Goal: Transaction & Acquisition: Book appointment/travel/reservation

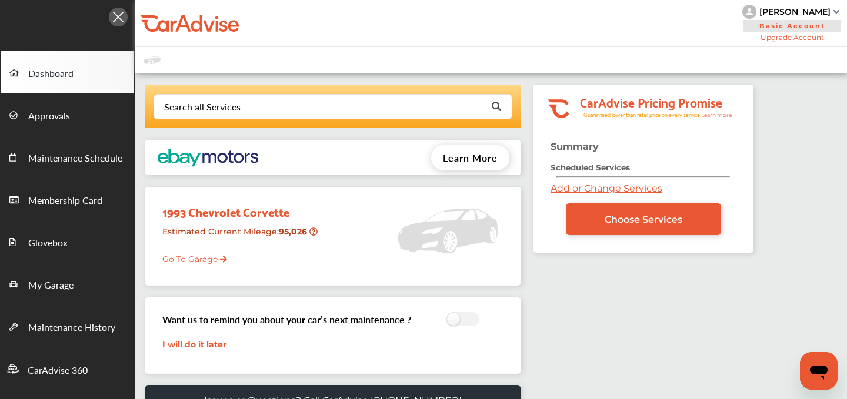
click at [559, 189] on link "Add or Change Services" at bounding box center [606, 188] width 112 height 11
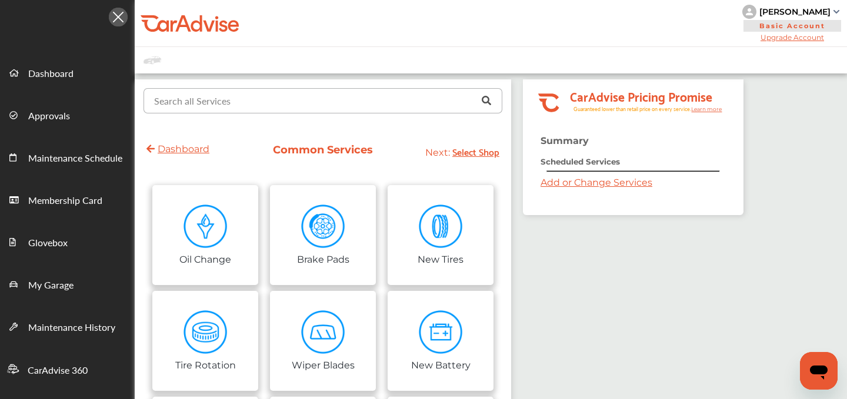
click at [232, 110] on input "text" at bounding box center [320, 100] width 351 height 23
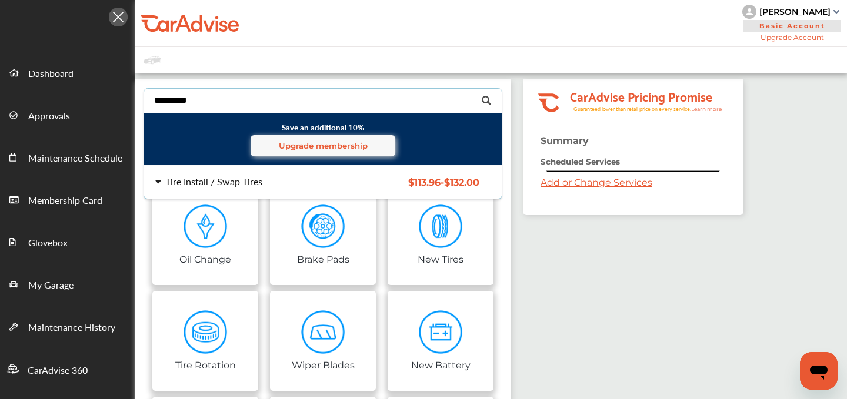
type input "*********"
click at [193, 177] on div "Tire Install / Swap Tires" at bounding box center [213, 181] width 97 height 9
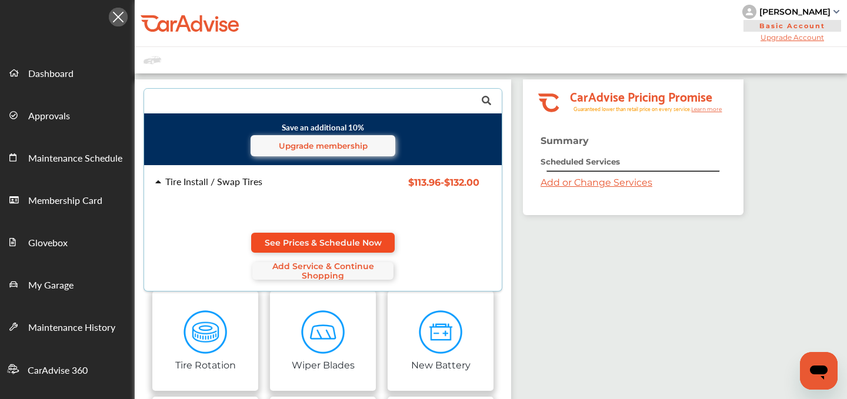
click at [276, 240] on span "See Prices & Schedule Now" at bounding box center [323, 242] width 117 height 9
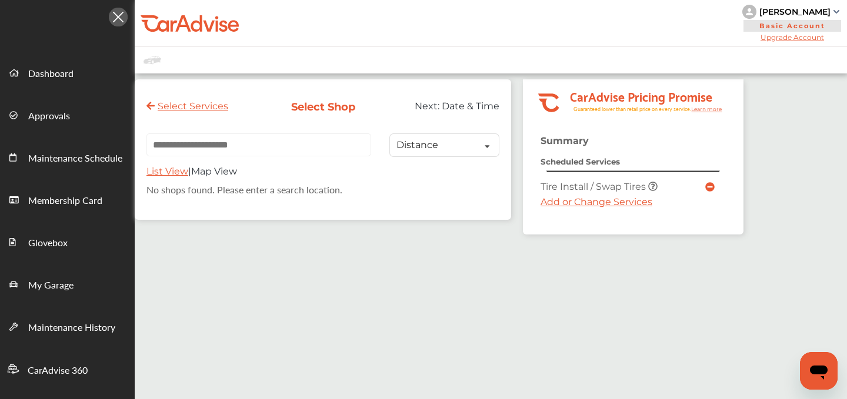
click at [551, 205] on link "Add or Change Services" at bounding box center [596, 201] width 112 height 11
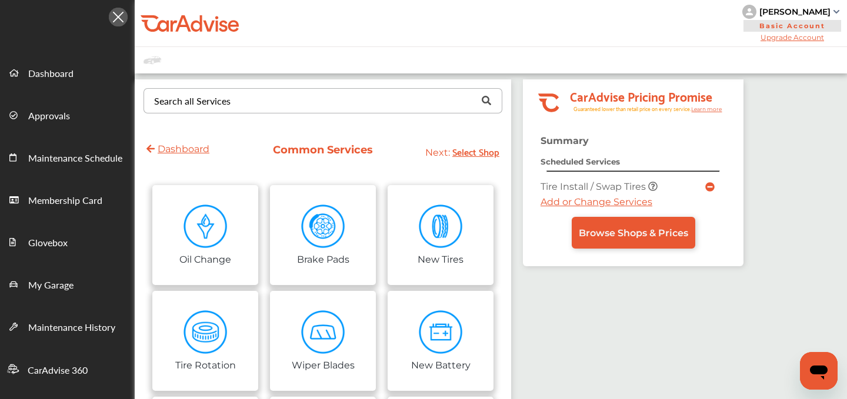
click at [168, 106] on div "Search all Services" at bounding box center [192, 100] width 76 height 9
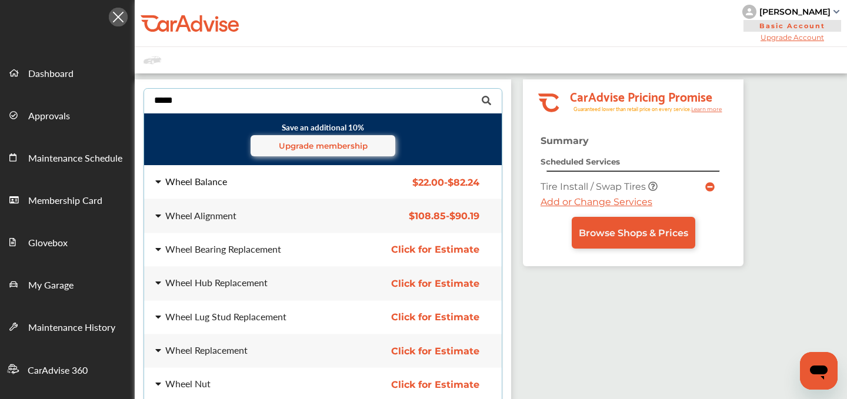
type input "*****"
click at [188, 193] on div "Wheel Balance $22.00 - $82.24 Wheel Balance $22.00 - $82.24" at bounding box center [323, 182] width 376 height 33
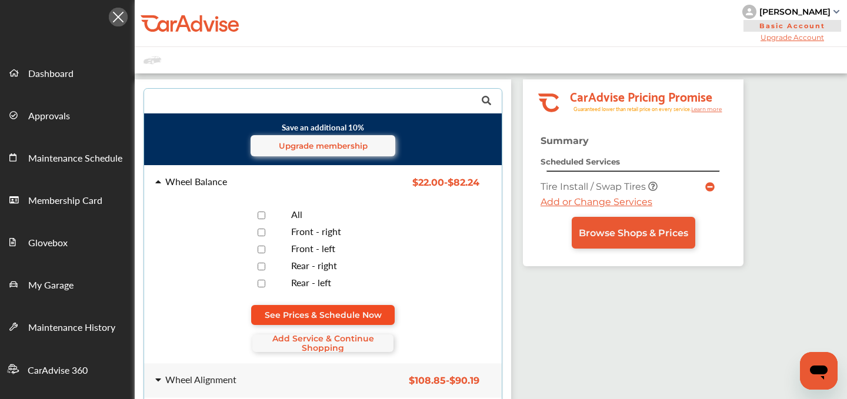
click at [301, 308] on link "See Prices & Schedule Now" at bounding box center [322, 315] width 143 height 20
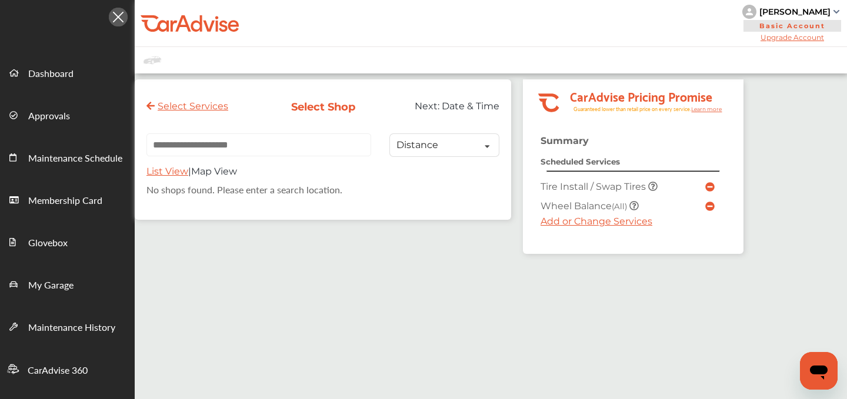
click at [560, 225] on link "Add or Change Services" at bounding box center [596, 221] width 112 height 11
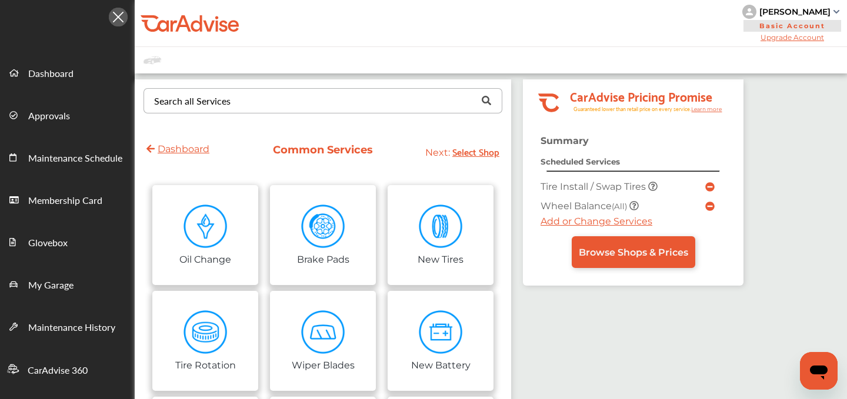
click at [219, 103] on div "Search all Services" at bounding box center [192, 100] width 76 height 9
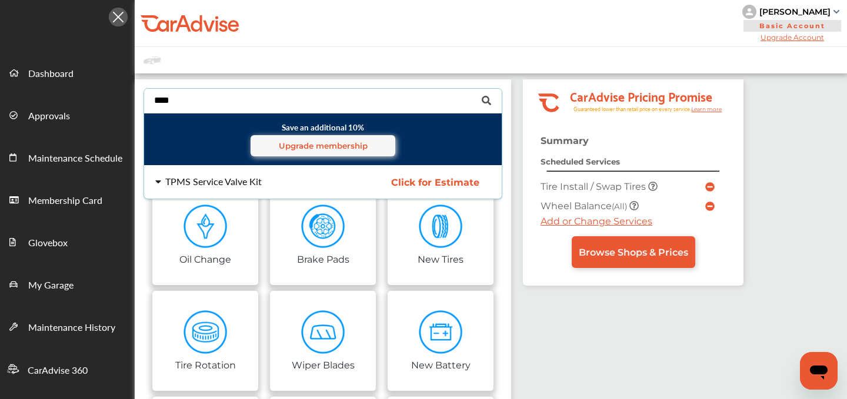
type input "****"
click at [196, 177] on div "TPMS Service Valve Kit" at bounding box center [213, 181] width 96 height 9
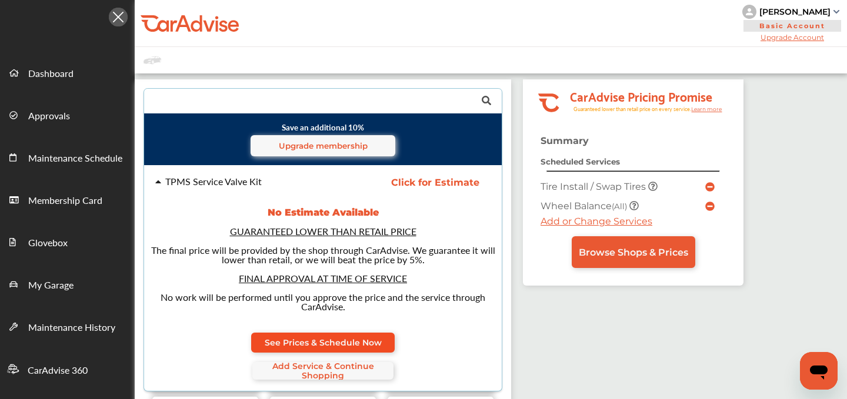
click at [334, 338] on span "See Prices & Schedule Now" at bounding box center [323, 342] width 117 height 9
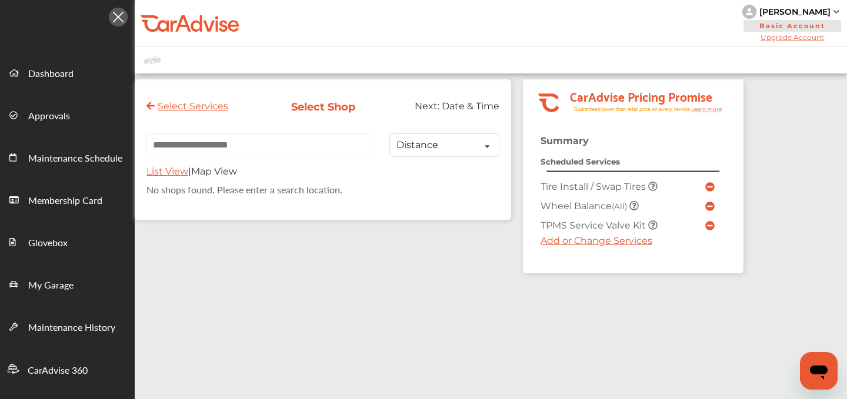
click at [263, 153] on input "text" at bounding box center [258, 144] width 225 height 23
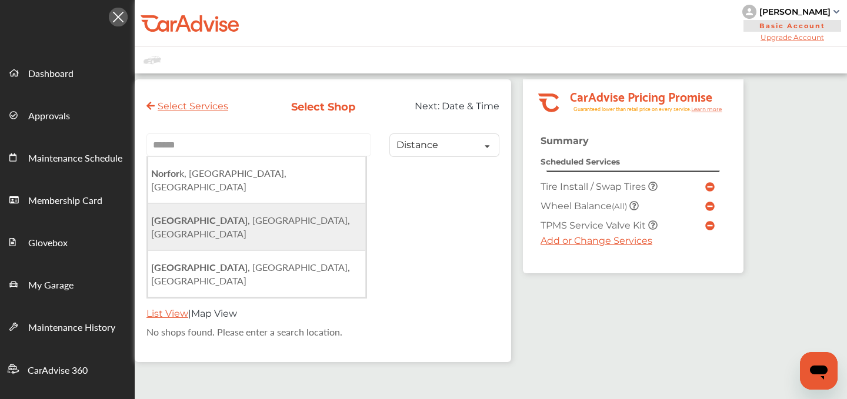
click at [201, 215] on span "Norfolk , VA, USA" at bounding box center [250, 226] width 199 height 27
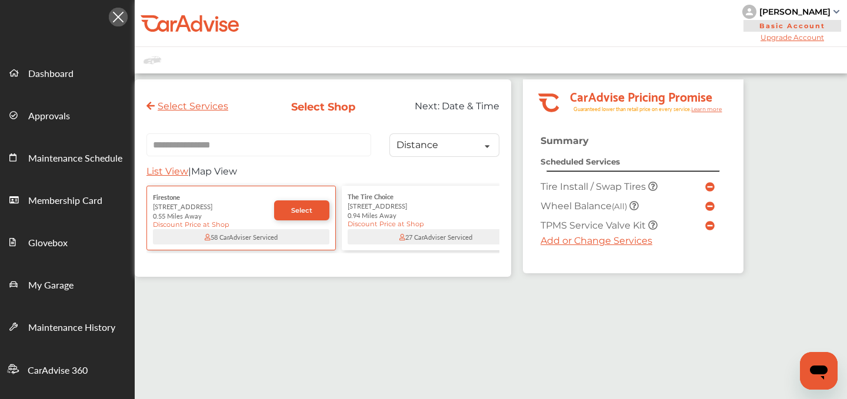
click at [169, 172] on span "List View" at bounding box center [167, 171] width 42 height 11
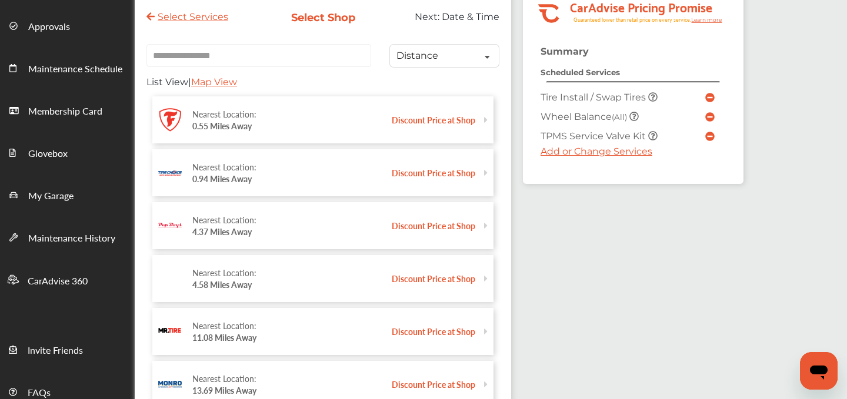
scroll to position [119, 0]
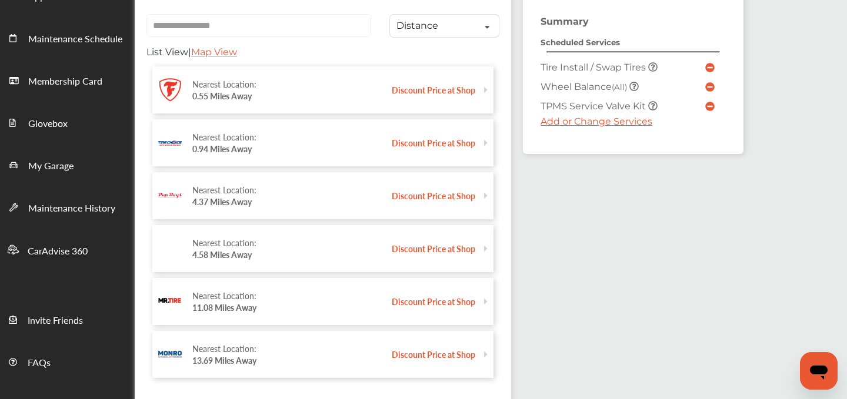
click at [281, 205] on div "Nearest Location: 4.37 Miles Away" at bounding box center [291, 195] width 199 height 35
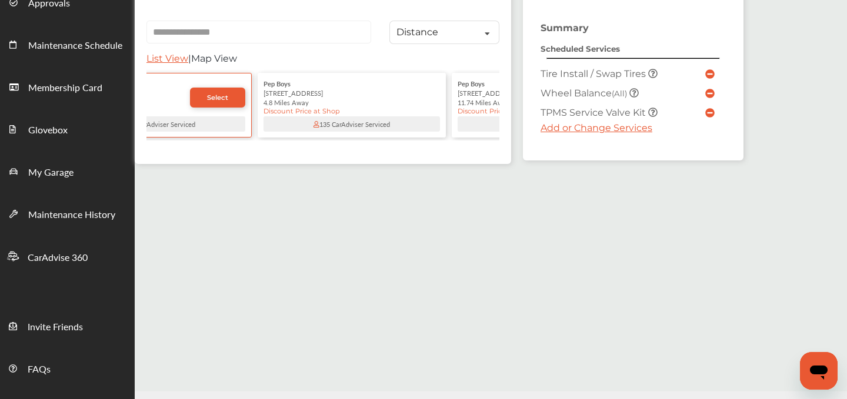
scroll to position [0, 0]
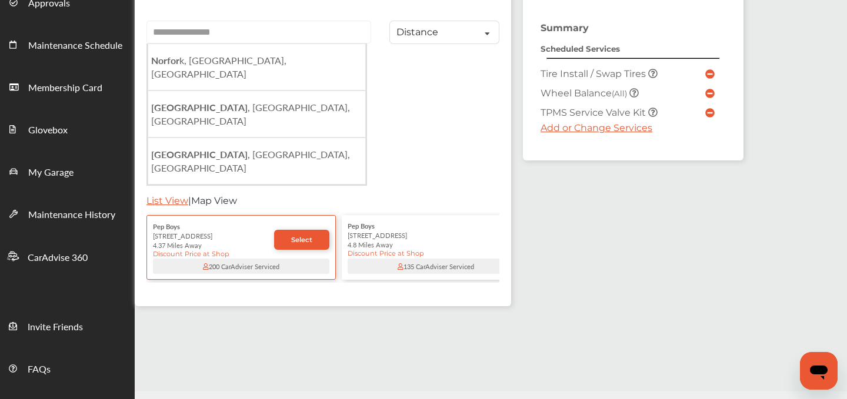
click at [182, 35] on input "**********" at bounding box center [258, 32] width 225 height 23
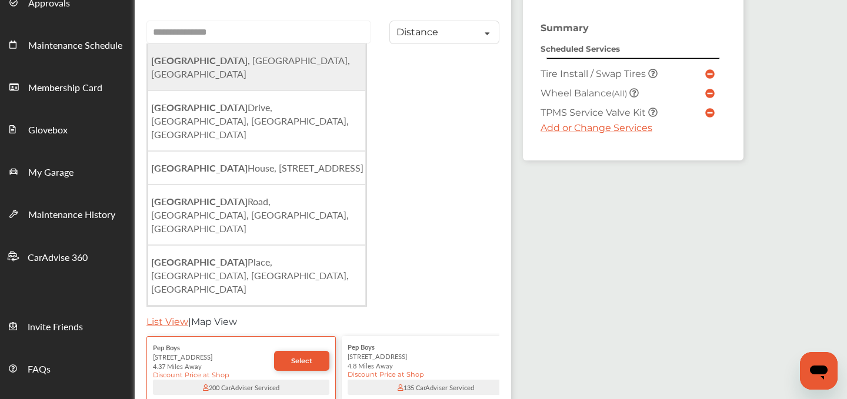
click at [164, 55] on li "Suffolk , VA, USA" at bounding box center [257, 67] width 218 height 47
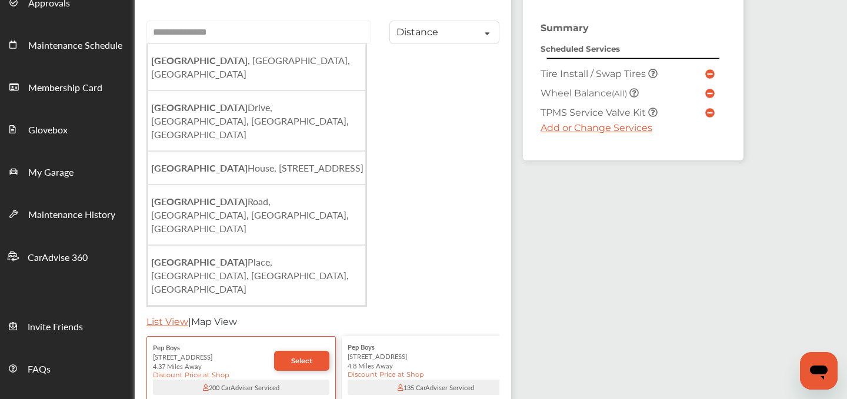
type input "**********"
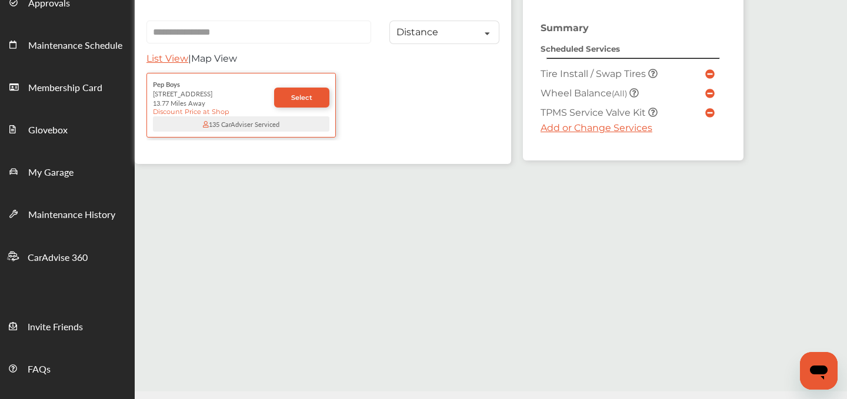
click at [173, 63] on span "List View" at bounding box center [167, 58] width 42 height 11
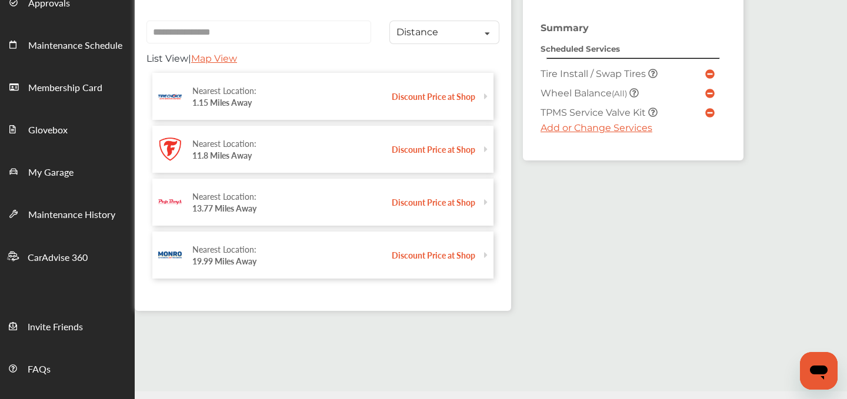
click at [226, 209] on strong "13.77 Miles Away" at bounding box center [224, 208] width 64 height 12
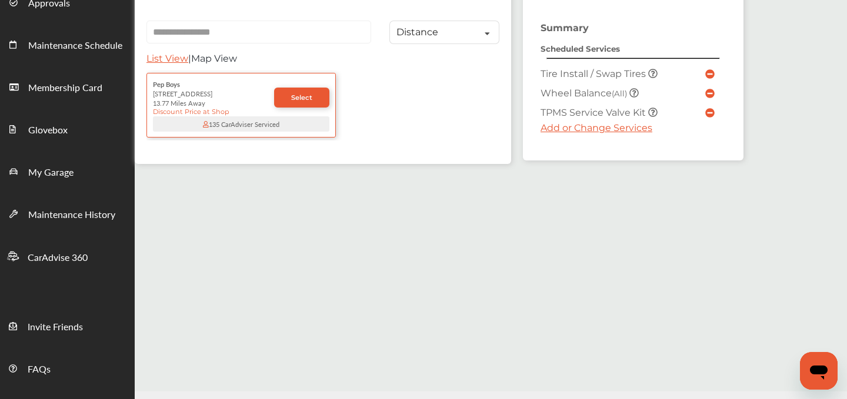
click at [206, 96] on div "2570 Airline Blvd" at bounding box center [213, 93] width 121 height 9
click at [191, 98] on div "2570 Airline Blvd" at bounding box center [240, 92] width 176 height 9
click at [298, 99] on span "Select" at bounding box center [301, 97] width 21 height 8
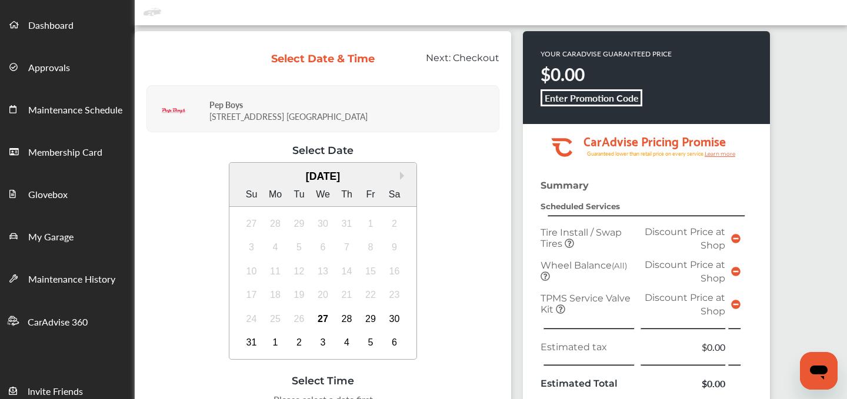
scroll to position [50, 0]
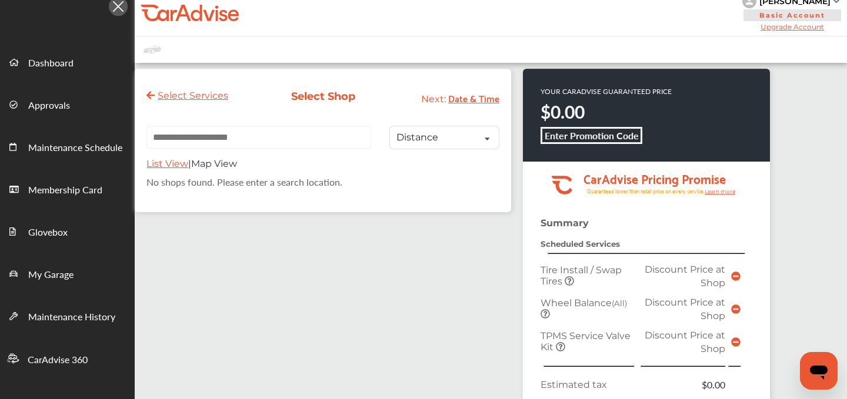
scroll to position [12, 0]
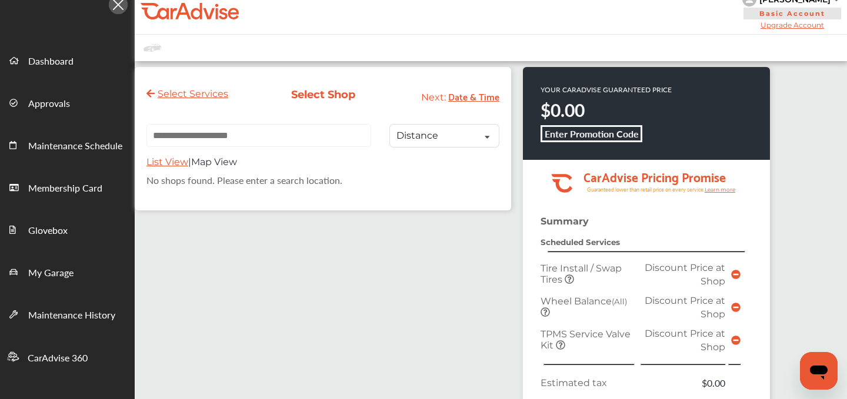
click at [190, 139] on input "text" at bounding box center [258, 135] width 225 height 23
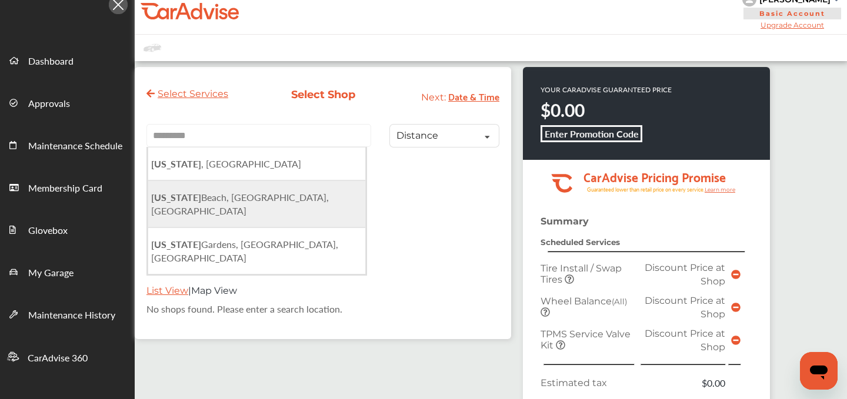
click at [188, 193] on span "Virginia Beach, VA, USA" at bounding box center [240, 204] width 178 height 27
type input "**********"
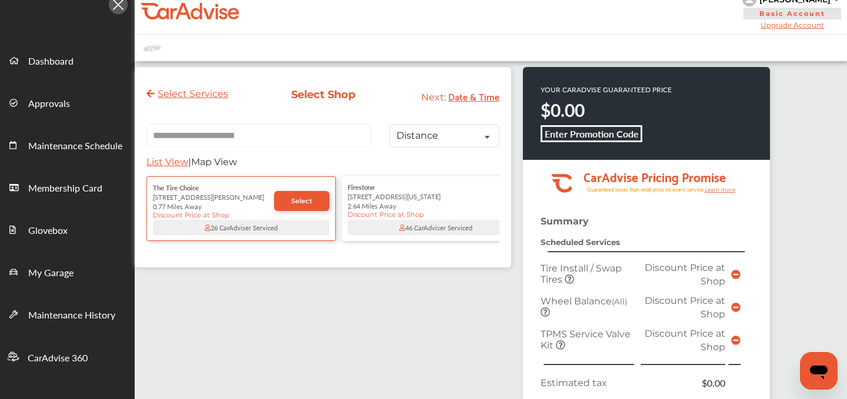
click at [175, 165] on span "List View" at bounding box center [167, 161] width 42 height 11
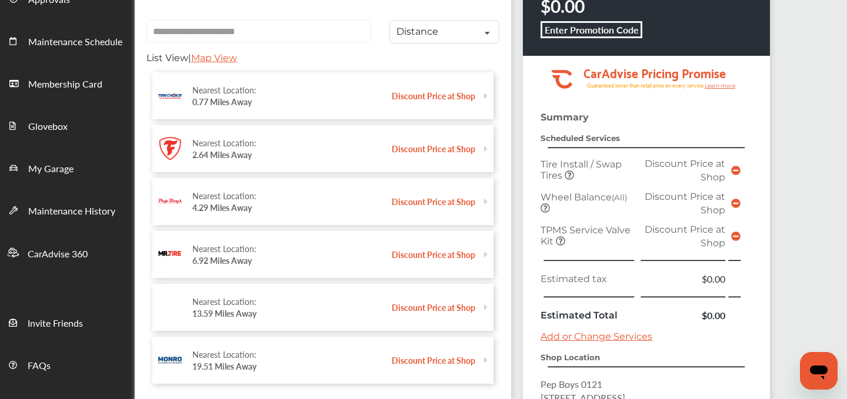
scroll to position [123, 0]
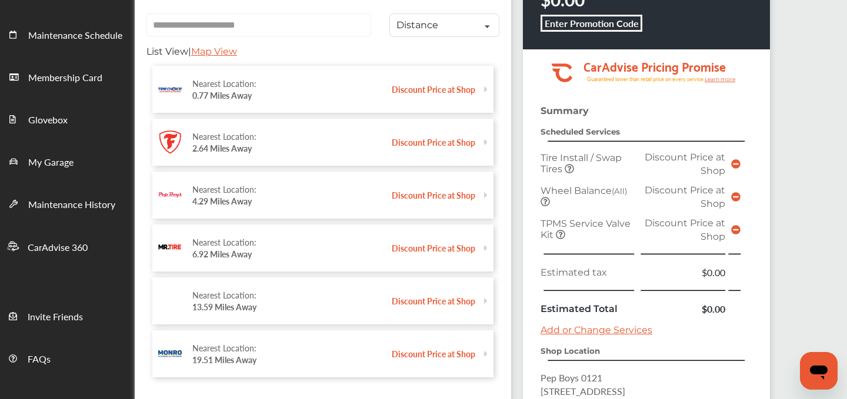
click at [260, 200] on div "Nearest Location: 4.29 Miles Away" at bounding box center [291, 195] width 199 height 35
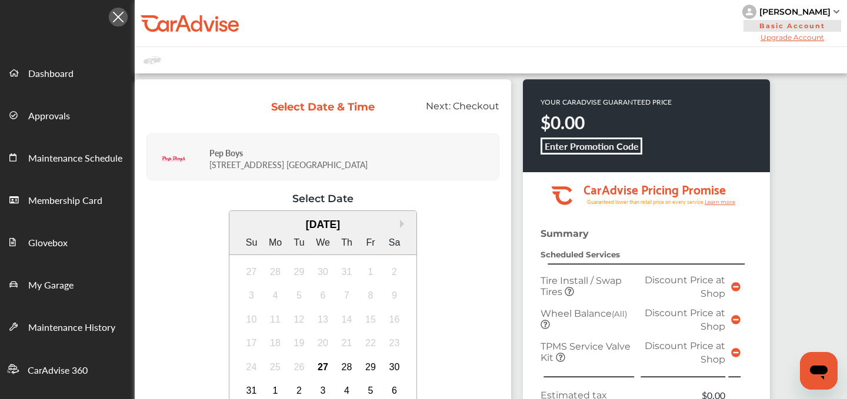
scroll to position [221, 0]
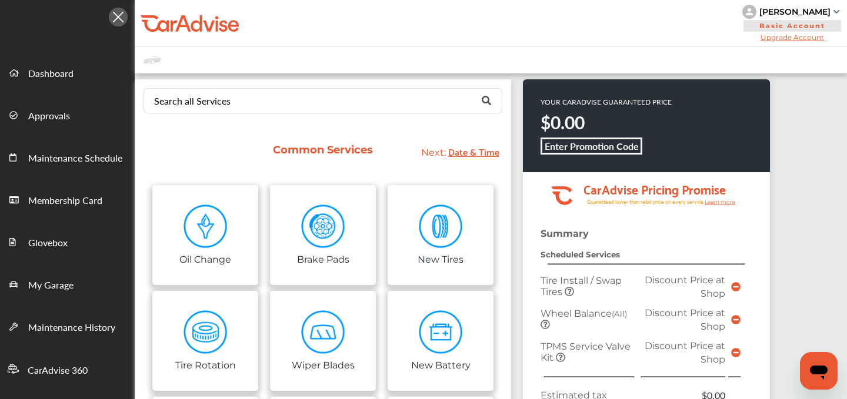
click at [282, 121] on div "Search all Services Looking for something we don’t seem to have? Contact us." at bounding box center [323, 100] width 376 height 43
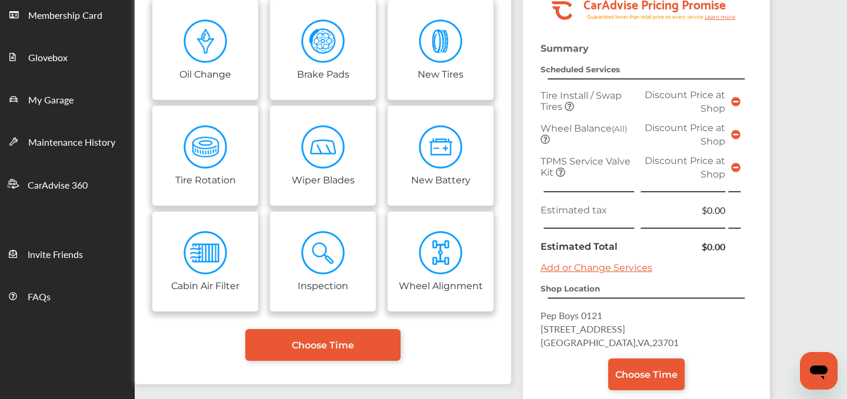
scroll to position [237, 0]
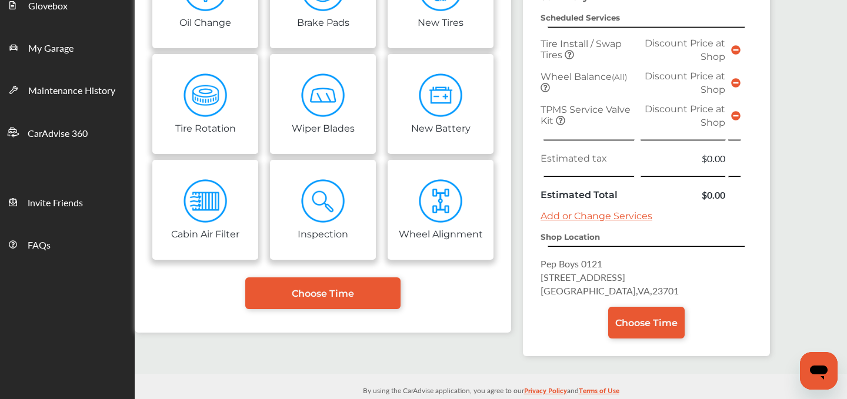
click at [567, 278] on span "2570 Airline Blvd" at bounding box center [582, 277] width 85 height 14
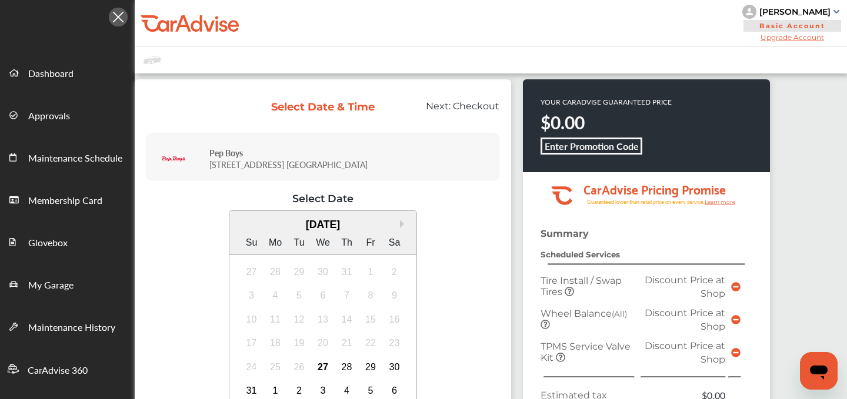
scroll to position [123, 0]
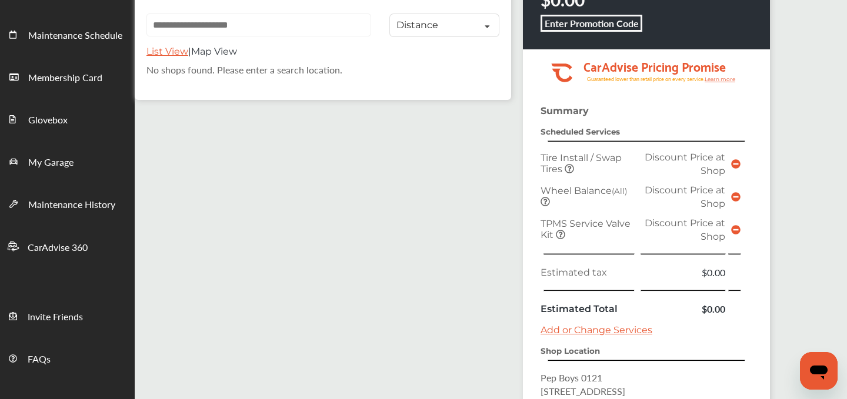
click at [205, 25] on input "text" at bounding box center [258, 25] width 225 height 23
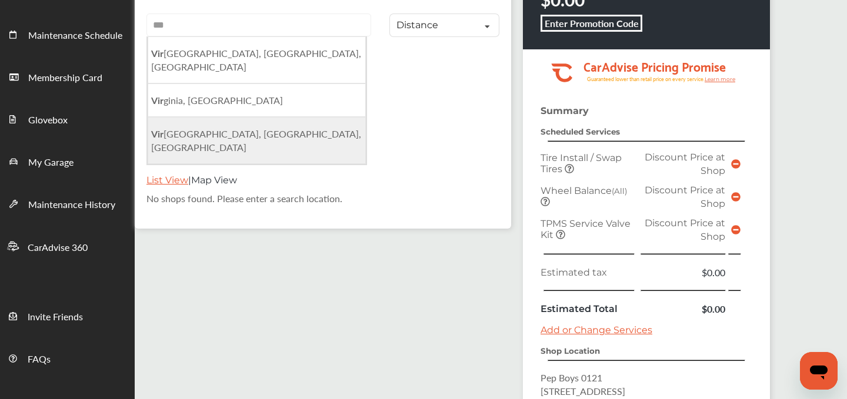
click at [196, 117] on li "Vir ginia Beach, VA, USA" at bounding box center [257, 140] width 218 height 47
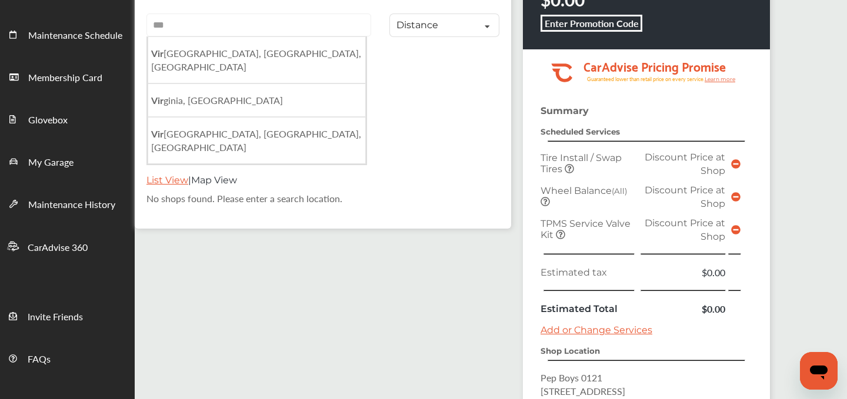
type input "**********"
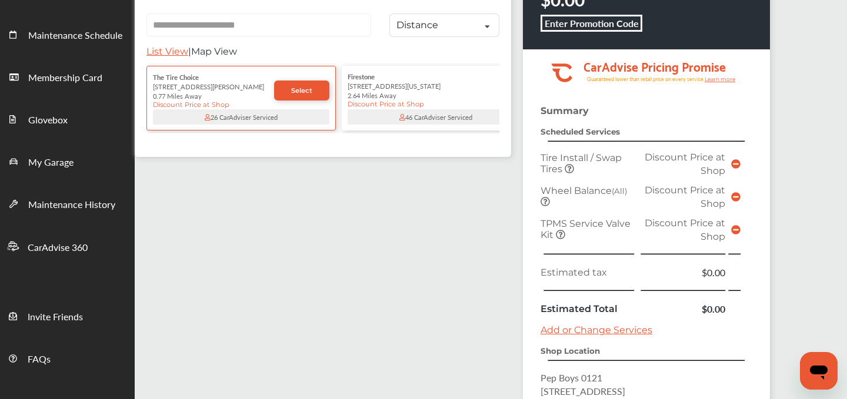
click at [166, 54] on span "List View" at bounding box center [167, 51] width 42 height 11
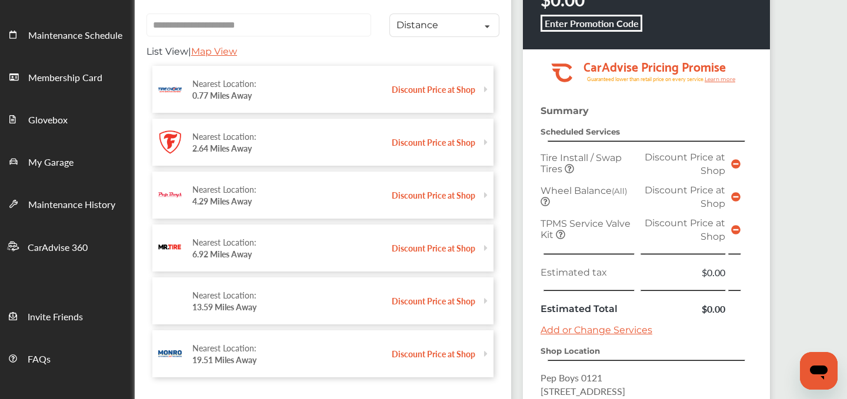
click at [356, 58] on div "List View | Map View" at bounding box center [322, 54] width 353 height 17
click at [242, 203] on strong "4.29 Miles Away" at bounding box center [221, 201] width 59 height 12
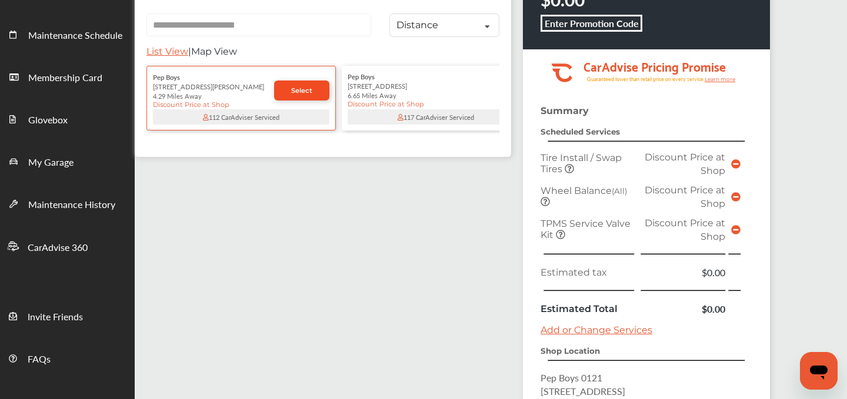
click at [296, 94] on span "Select" at bounding box center [301, 90] width 21 height 8
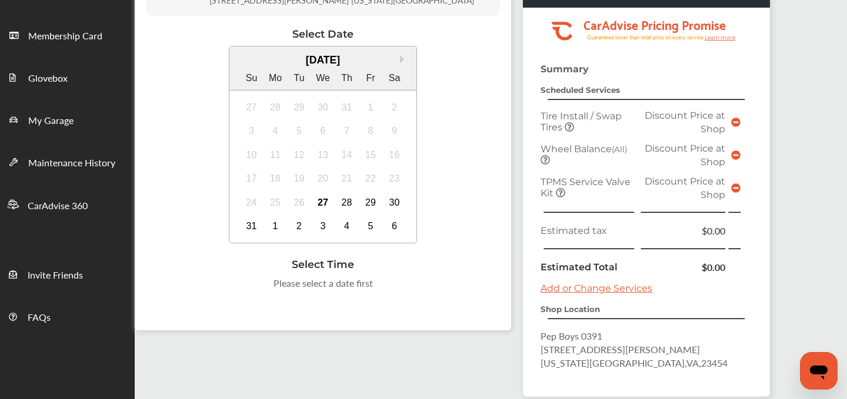
scroll to position [152, 0]
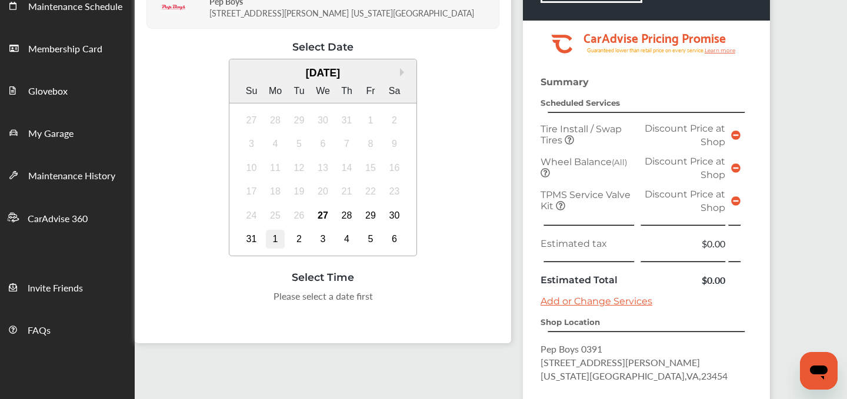
click at [270, 237] on div "1" at bounding box center [275, 239] width 19 height 19
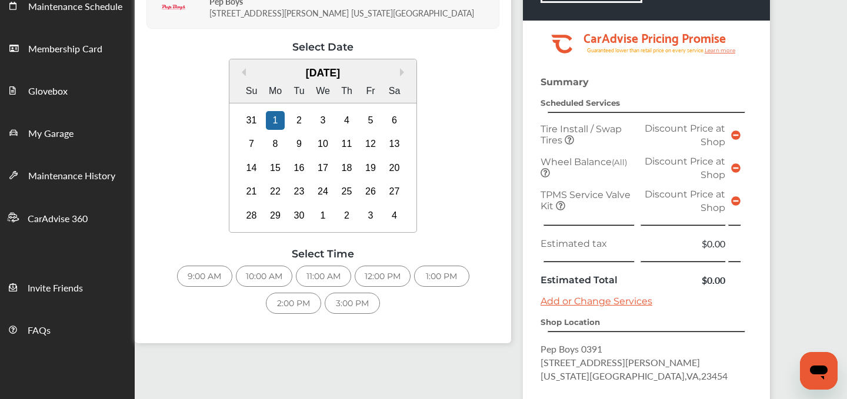
click at [259, 279] on div "10:00 AM" at bounding box center [264, 276] width 56 height 21
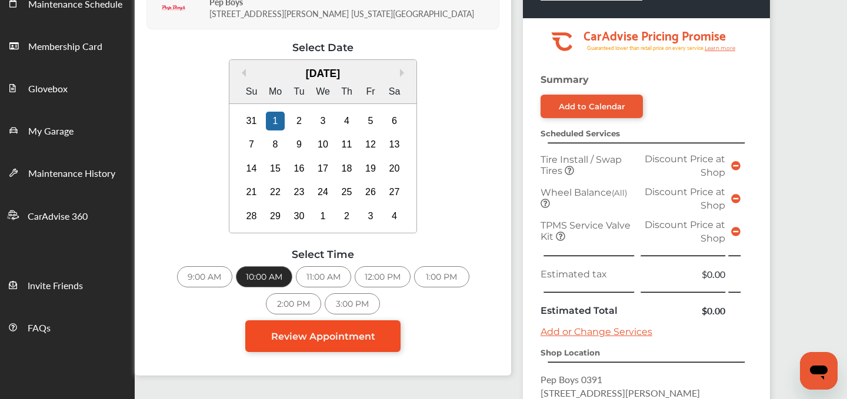
click at [332, 331] on span "Review Appointment" at bounding box center [323, 336] width 104 height 11
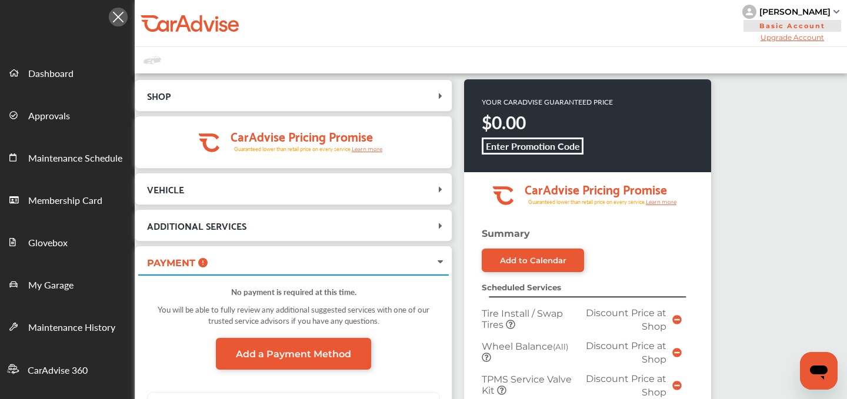
scroll to position [370, 0]
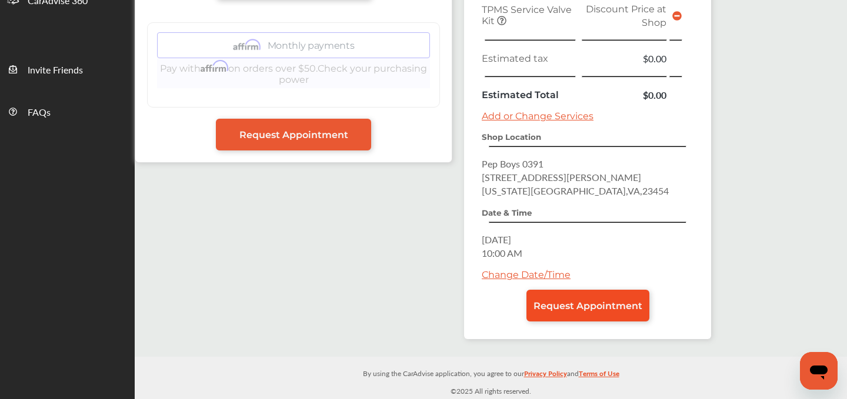
click at [570, 299] on link "Request Appointment" at bounding box center [587, 306] width 123 height 32
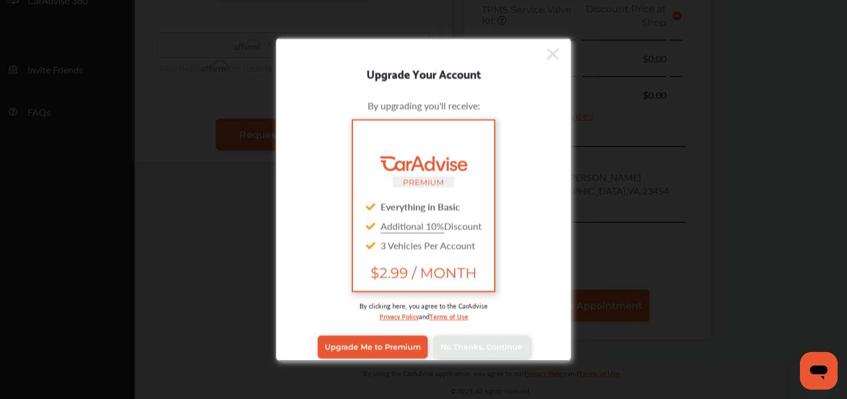
click at [569, 305] on div "By upgrading you'll receive: PREMIUM Everything in Basic Additional 10% Discoun…" at bounding box center [423, 227] width 294 height 267
click at [481, 352] on link "No Thanks, Continue" at bounding box center [481, 347] width 96 height 22
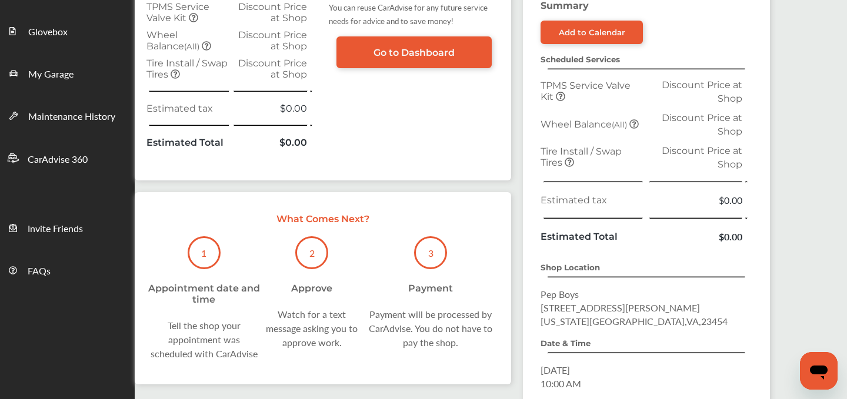
scroll to position [330, 0]
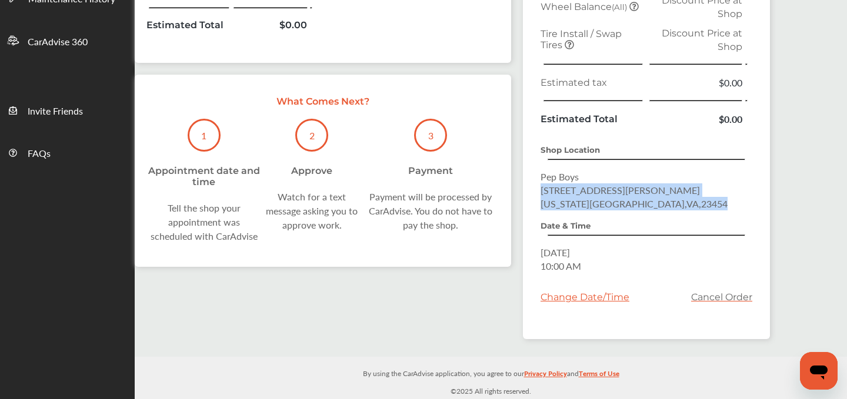
drag, startPoint x: 659, startPoint y: 206, endPoint x: 542, endPoint y: 188, distance: 117.8
click at [541, 188] on p "Pep Boys 321 Hutton Lane Virginia Beach , VA , 23454" at bounding box center [646, 190] width 212 height 41
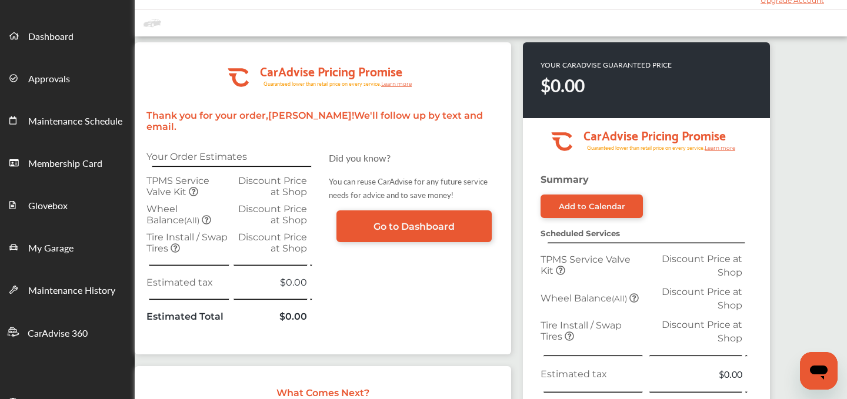
scroll to position [0, 0]
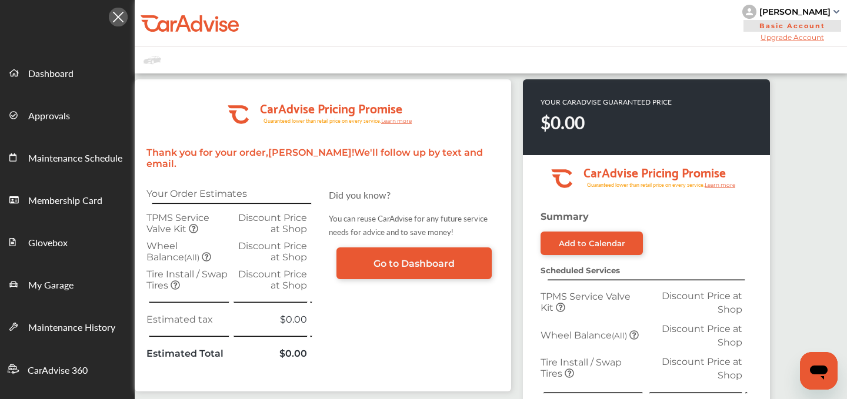
drag, startPoint x: 828, startPoint y: 11, endPoint x: 767, endPoint y: 13, distance: 61.8
click at [767, 13] on div "[PERSON_NAME]" at bounding box center [794, 11] width 71 height 11
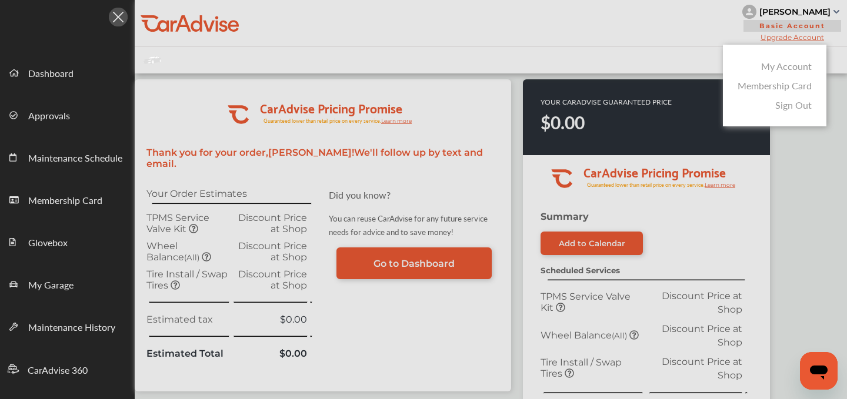
copy div "[PERSON_NAME]"
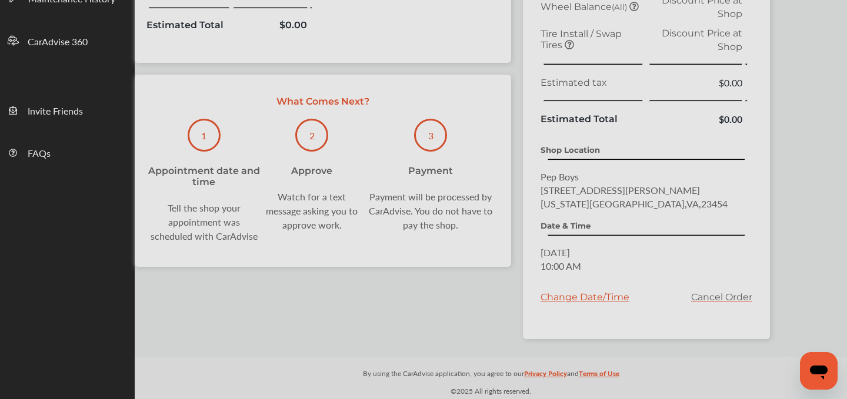
click at [720, 295] on div at bounding box center [423, 229] width 847 height 458
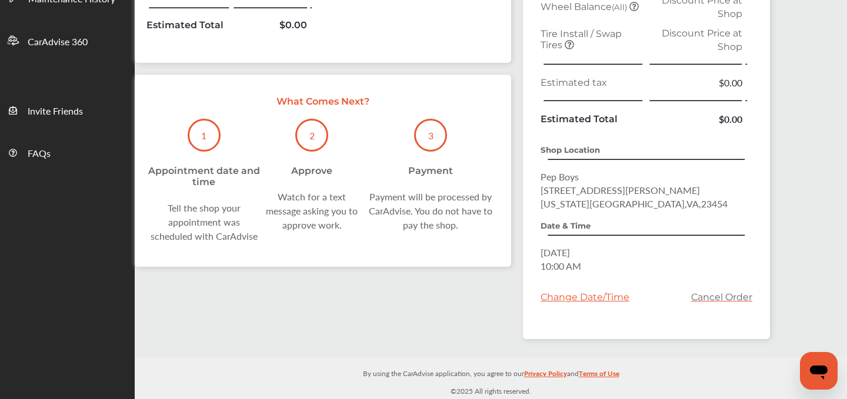
click at [719, 297] on link "Cancel Order" at bounding box center [721, 297] width 61 height 11
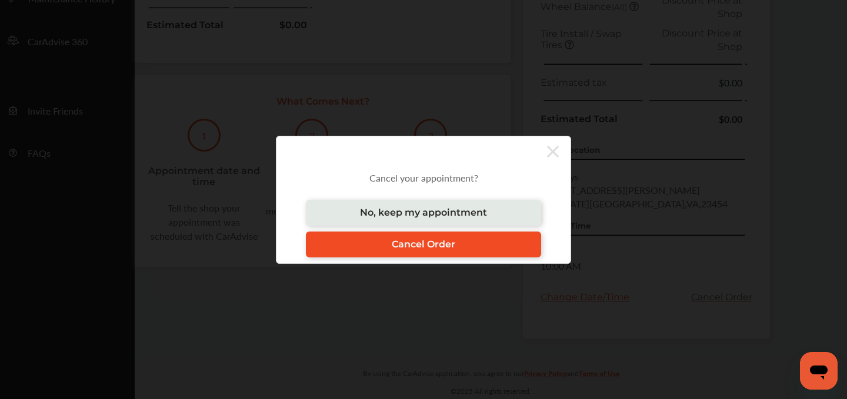
click at [437, 245] on span "Cancel Order" at bounding box center [424, 244] width 64 height 11
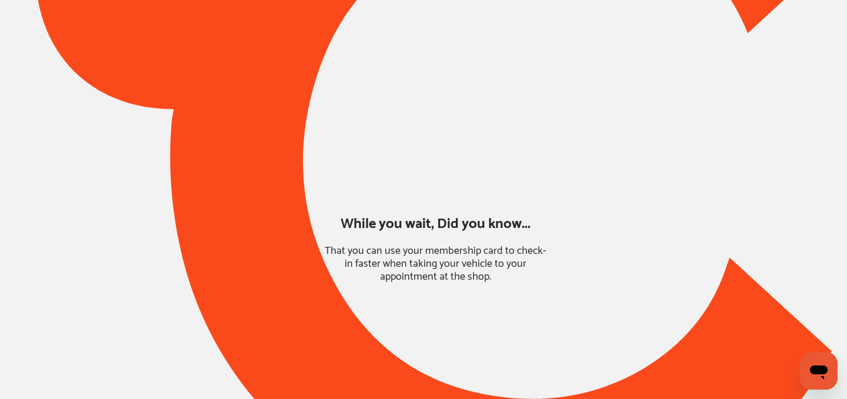
scroll to position [0, 0]
